Goal: Book appointment/travel/reservation

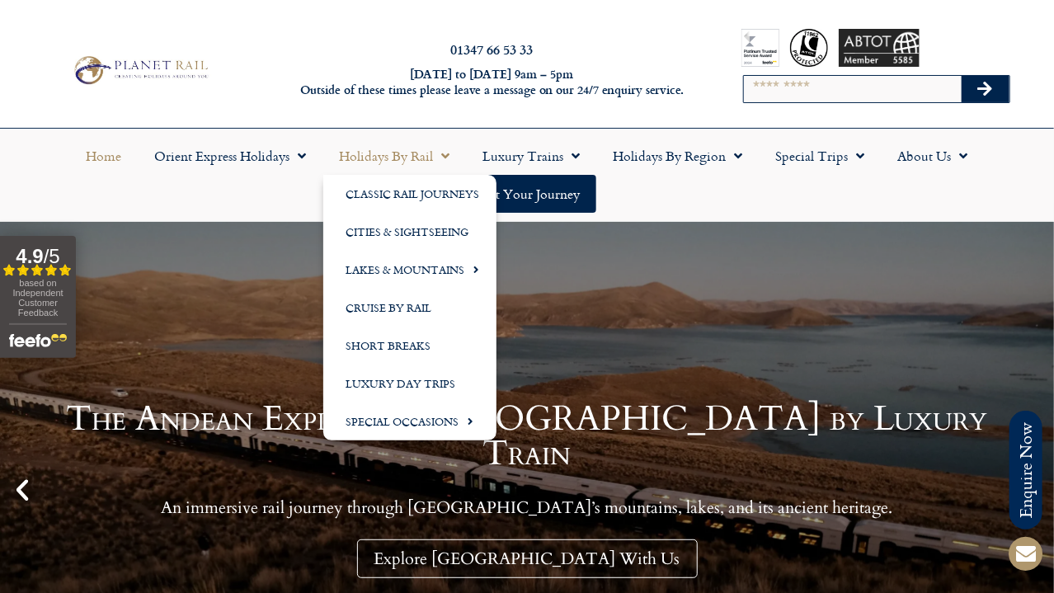
click at [422, 157] on link "Holidays by Rail" at bounding box center [395, 156] width 144 height 38
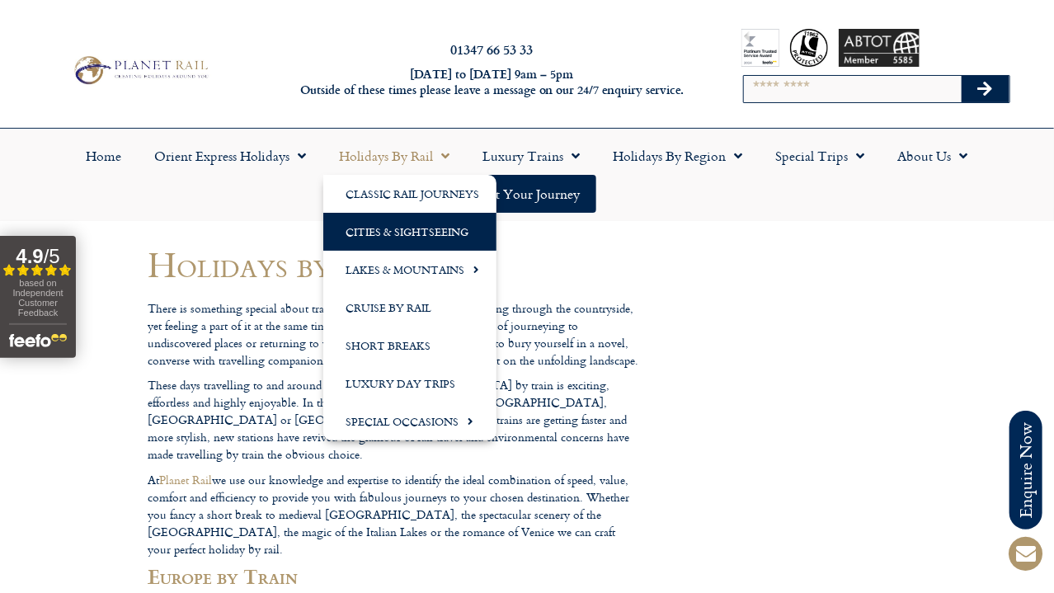
click at [434, 233] on link "Cities & Sightseeing" at bounding box center [409, 232] width 173 height 38
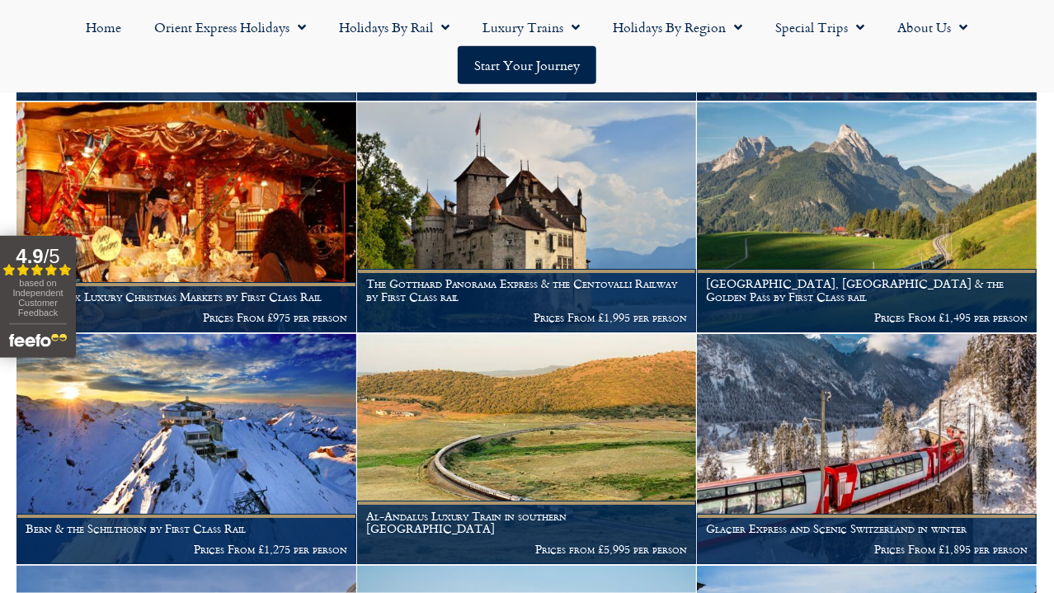
scroll to position [2265, 0]
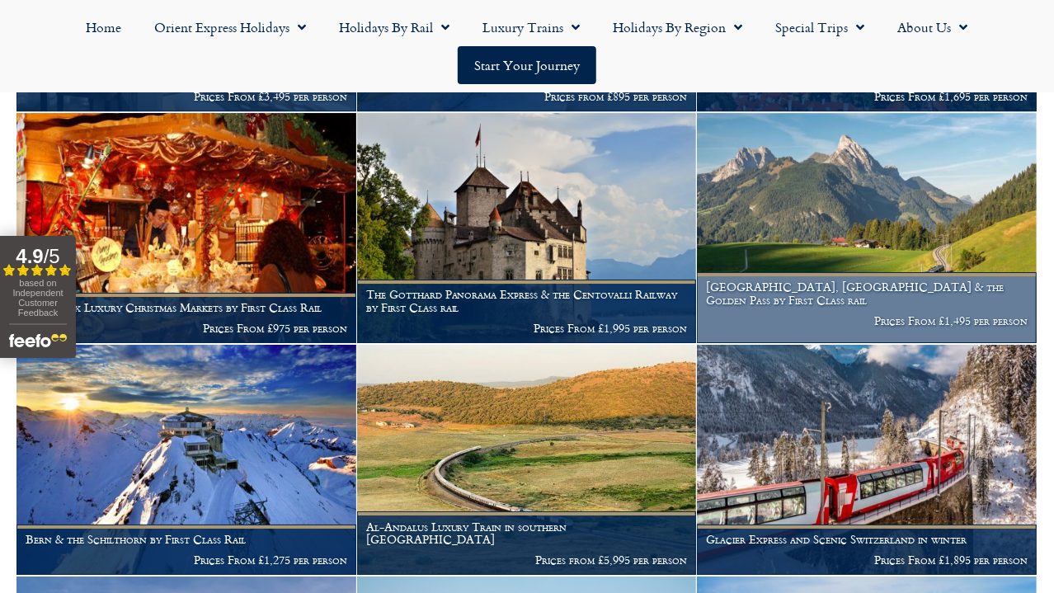
click at [935, 280] on h1 "Lucerne, Montreux & the Golden Pass by First Class rail" at bounding box center [867, 293] width 322 height 26
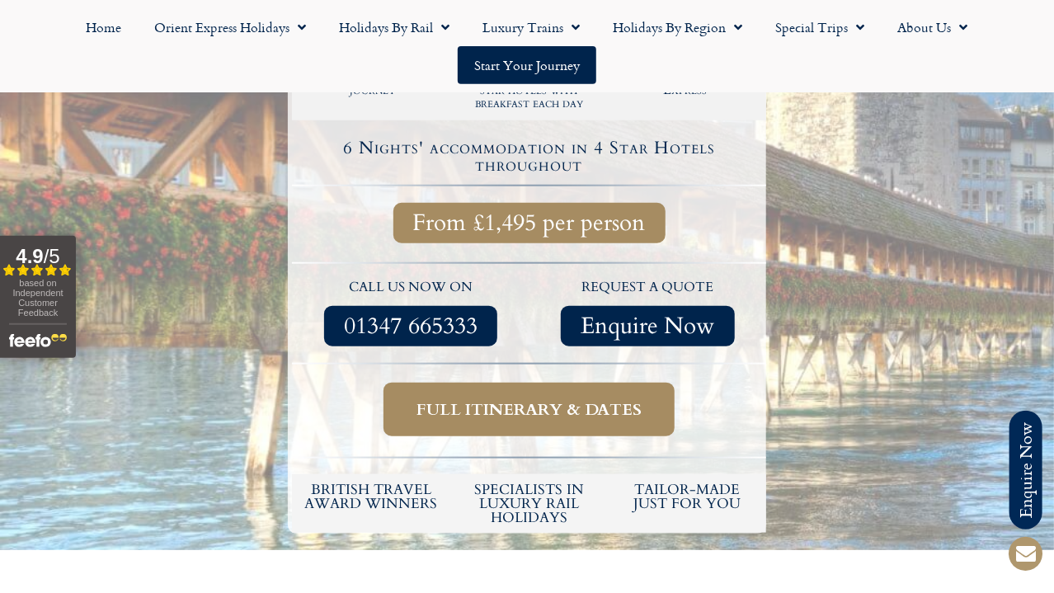
scroll to position [555, 0]
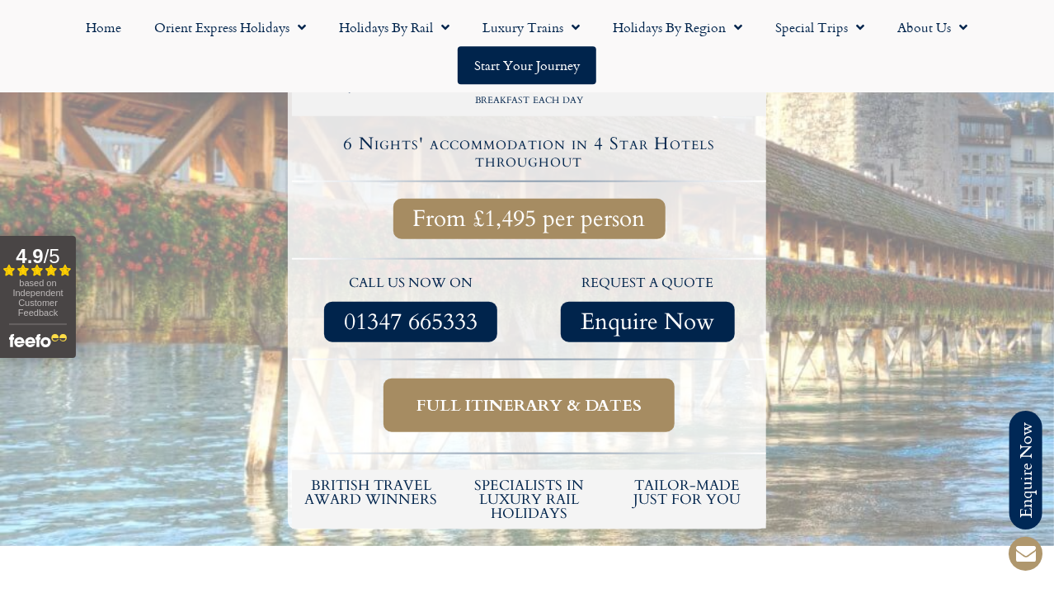
click at [605, 395] on span "Full itinerary & dates" at bounding box center [529, 405] width 225 height 21
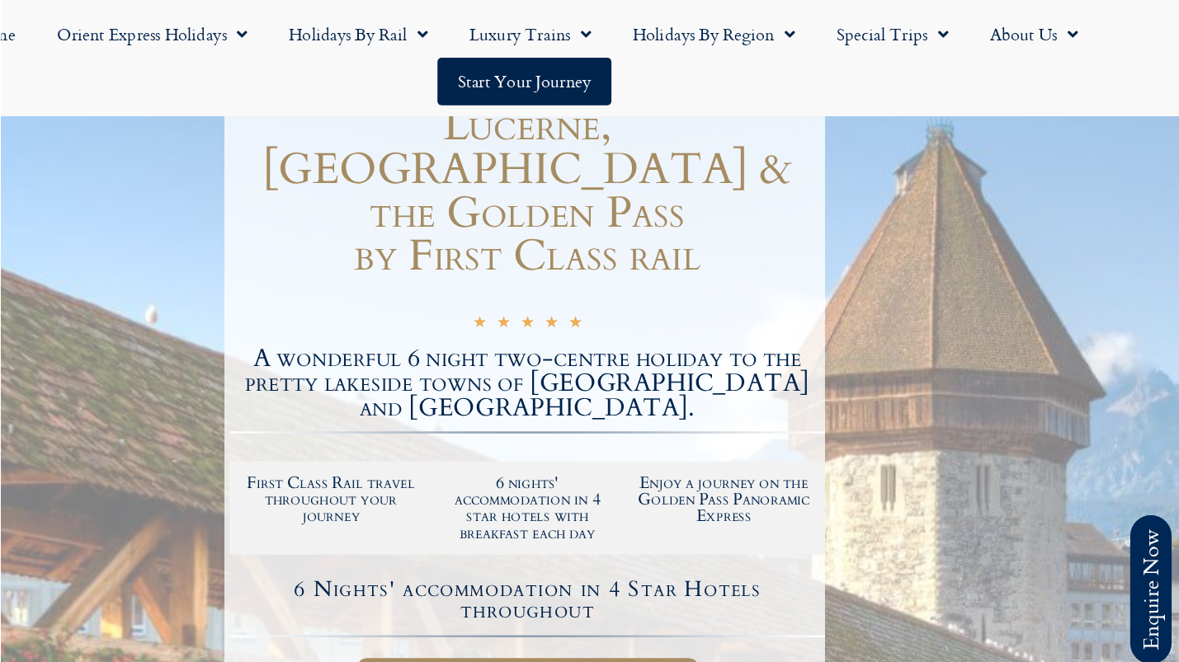
scroll to position [225, 0]
